Goal: Obtain resource: Download file/media

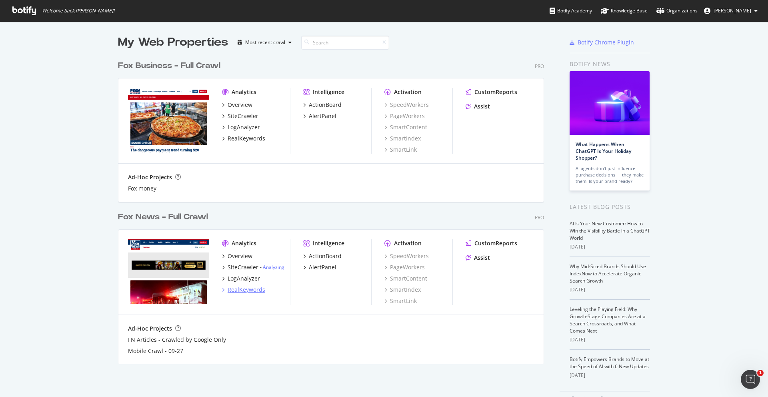
click at [242, 289] on div "RealKeywords" at bounding box center [247, 290] width 38 height 8
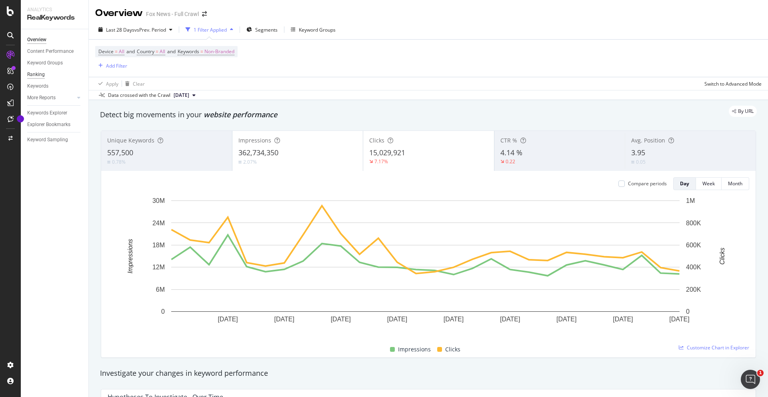
click at [41, 76] on div "Ranking" at bounding box center [36, 74] width 18 height 8
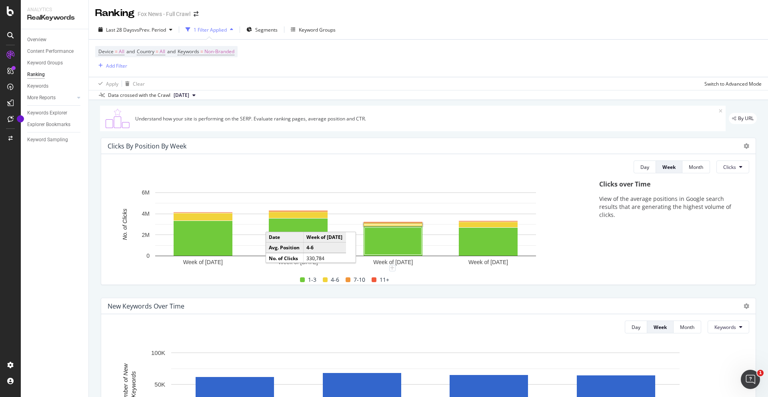
click at [379, 226] on rect "A chart." at bounding box center [392, 224] width 59 height 3
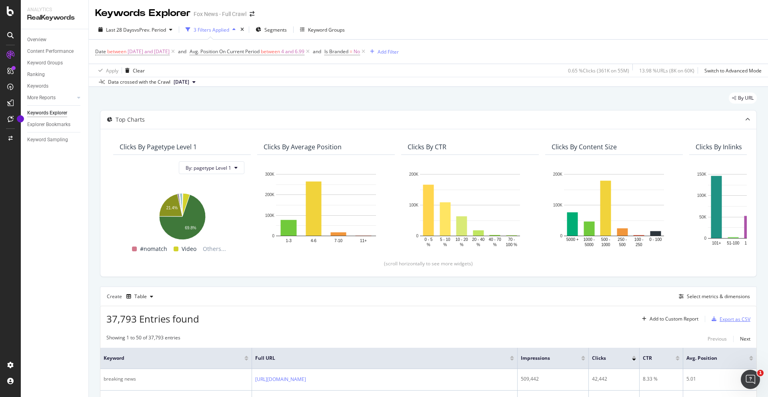
click at [725, 316] on div "Export as CSV" at bounding box center [734, 318] width 31 height 7
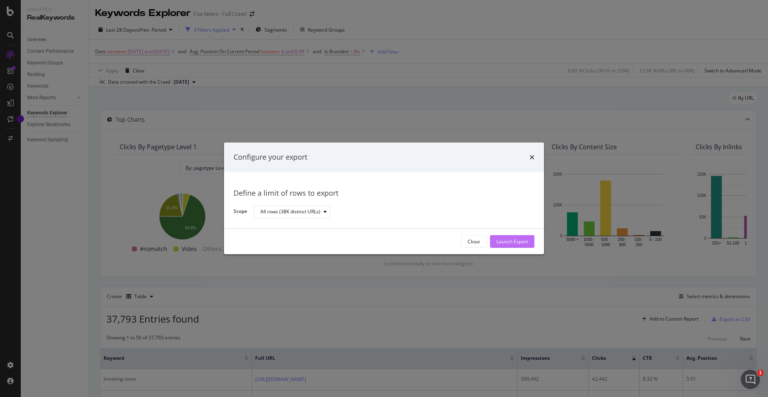
click at [521, 237] on div "Launch Export" at bounding box center [512, 242] width 32 height 12
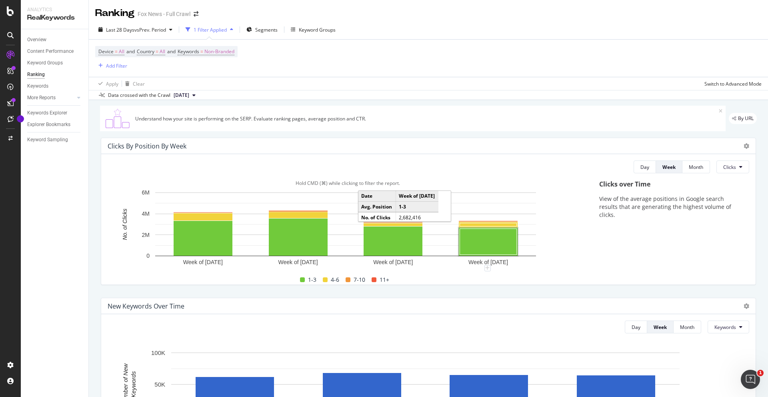
click at [478, 240] on rect "A chart." at bounding box center [488, 242] width 57 height 26
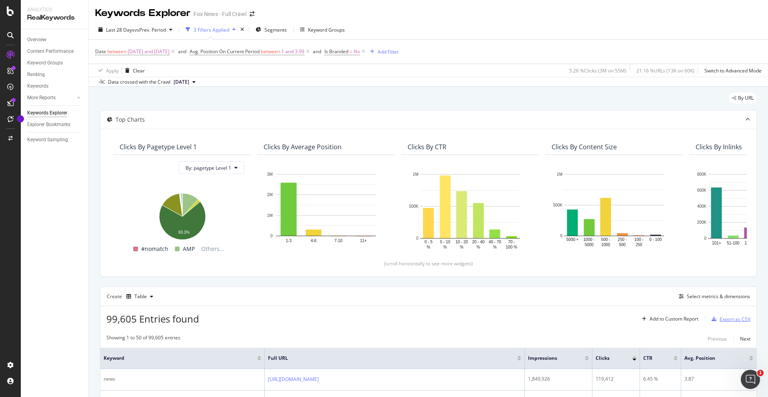
click at [728, 320] on div "Export as CSV" at bounding box center [734, 318] width 31 height 7
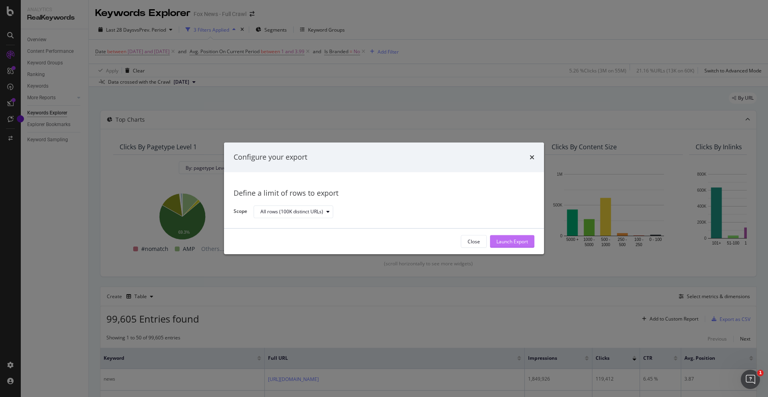
click at [520, 241] on div "Launch Export" at bounding box center [512, 241] width 32 height 7
